Goal: Task Accomplishment & Management: Use online tool/utility

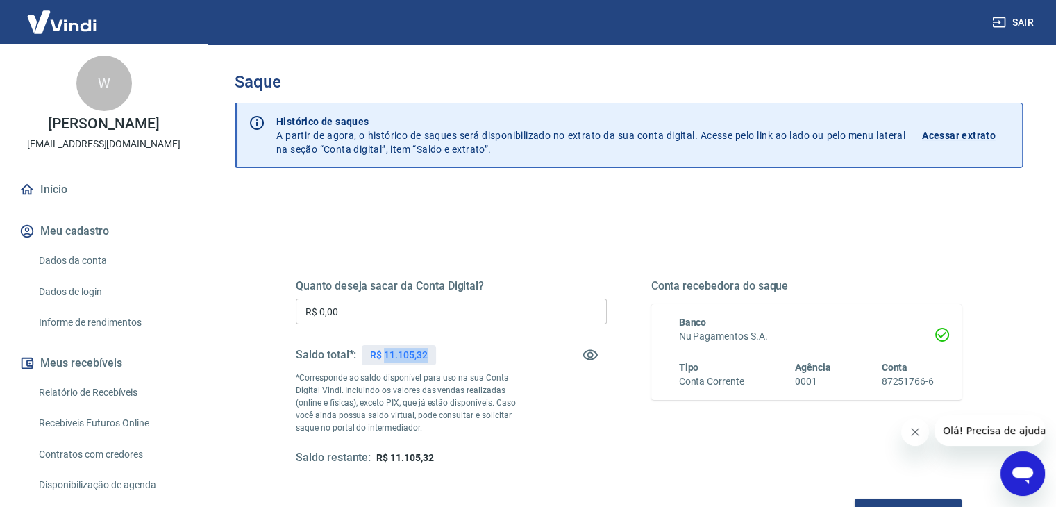
drag, startPoint x: 385, startPoint y: 357, endPoint x: 425, endPoint y: 353, distance: 39.7
click at [429, 357] on div "R$ 11.105,32" at bounding box center [399, 355] width 74 height 20
copy p "11.105,32"
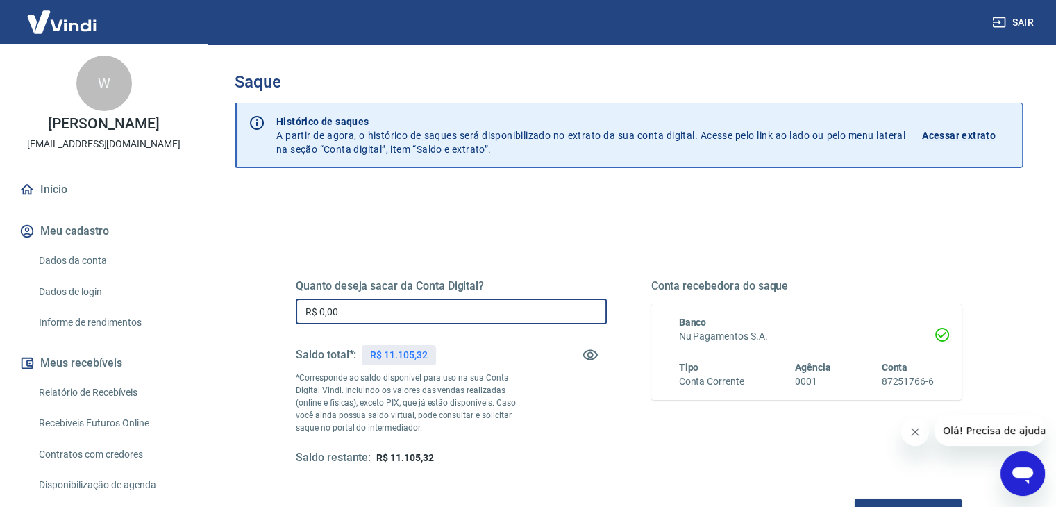
drag, startPoint x: 350, startPoint y: 308, endPoint x: 208, endPoint y: 308, distance: 141.6
click at [208, 308] on div "Saque Histórico de saques A partir de agora, o histórico de saques será disponi…" at bounding box center [628, 314] width 855 height 541
paste input "11.105,32"
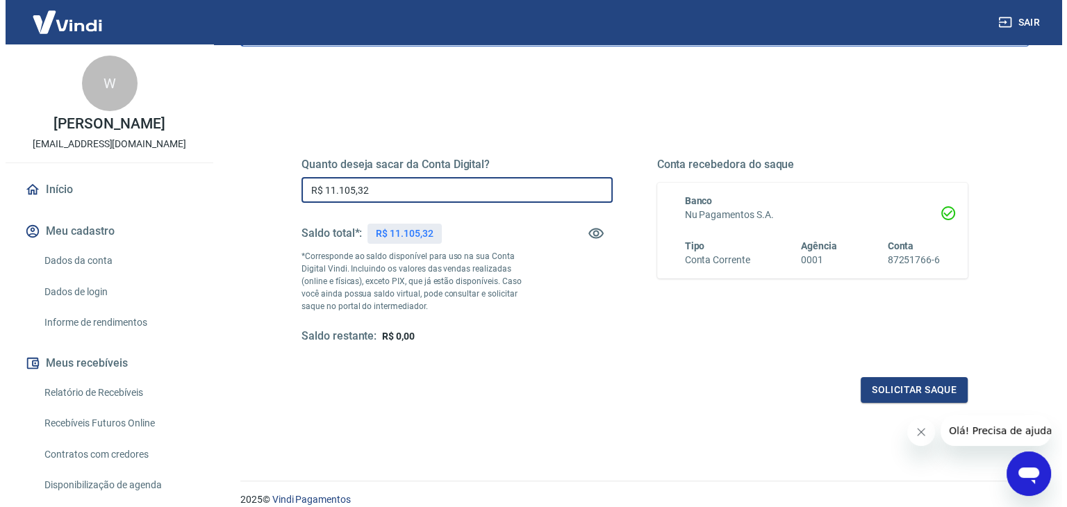
scroll to position [179, 0]
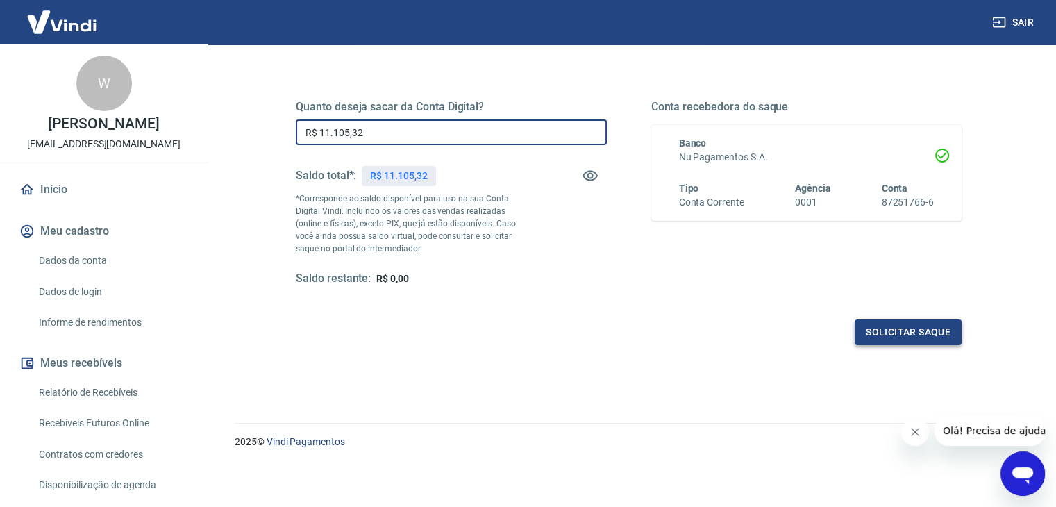
type input "R$ 11.105,32"
click at [906, 326] on button "Solicitar saque" at bounding box center [908, 332] width 107 height 26
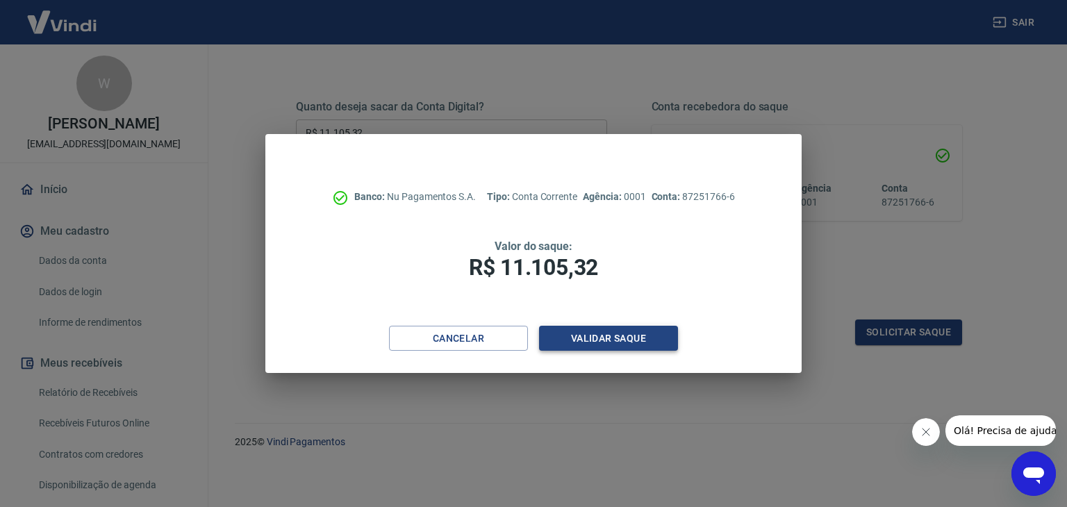
click at [612, 340] on button "Validar saque" at bounding box center [608, 339] width 139 height 26
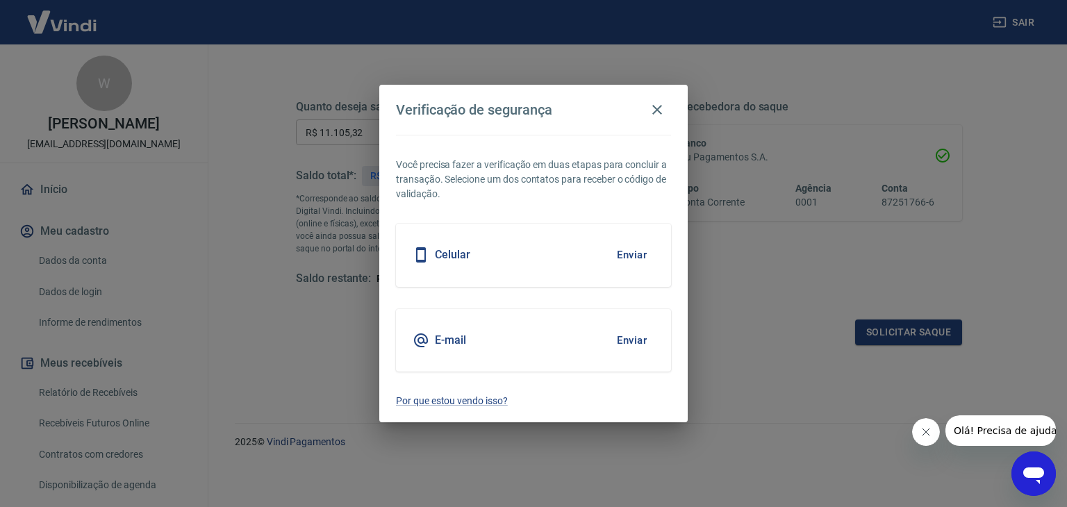
click at [561, 262] on div "Celular Enviar" at bounding box center [533, 255] width 275 height 62
click at [634, 255] on button "Enviar" at bounding box center [631, 254] width 45 height 29
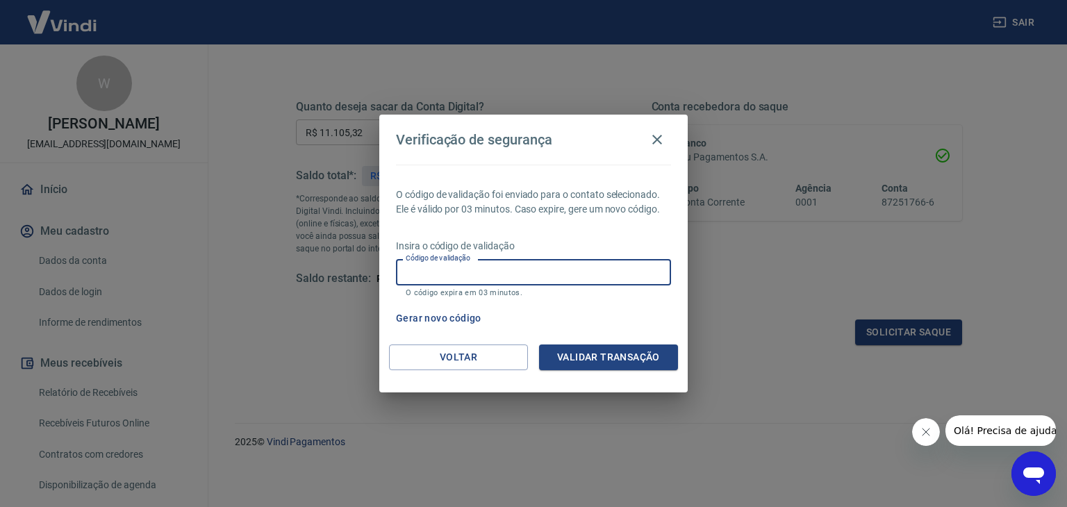
click at [475, 270] on input "Código de validação" at bounding box center [533, 272] width 275 height 26
type input "307876"
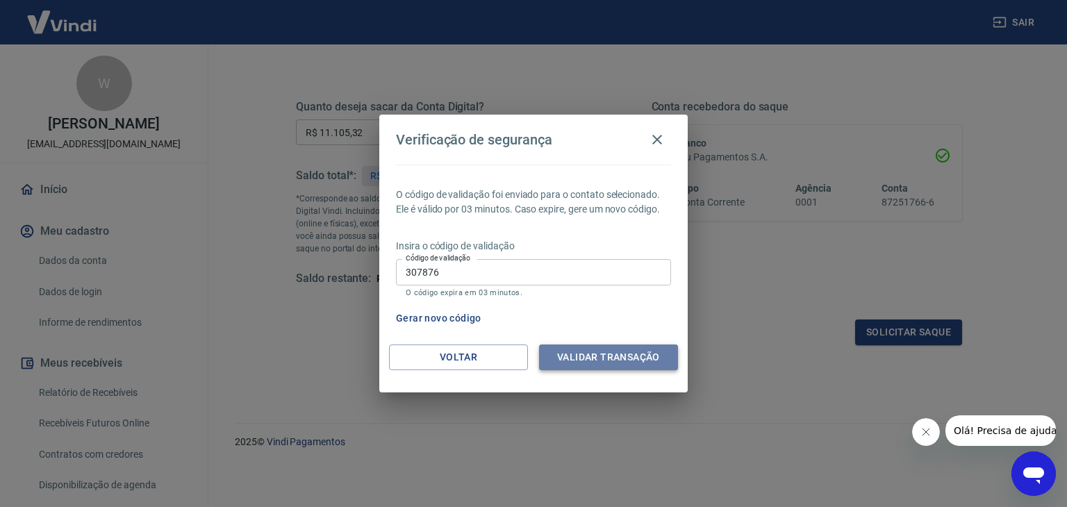
click at [630, 357] on button "Validar transação" at bounding box center [608, 357] width 139 height 26
